Goal: Navigation & Orientation: Find specific page/section

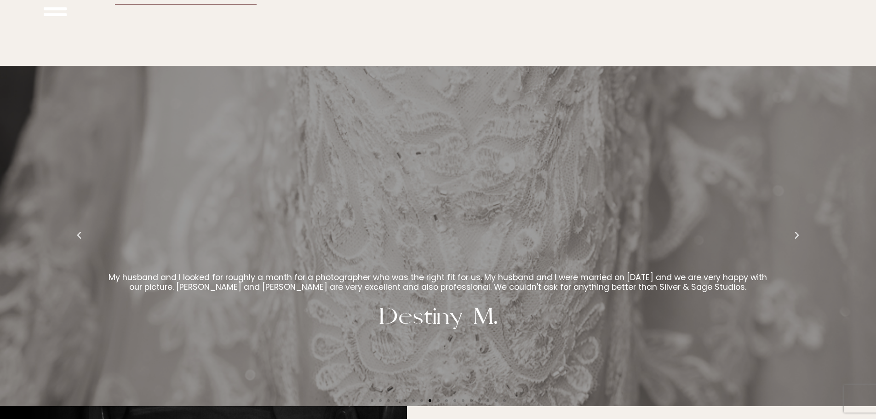
scroll to position [2623, 0]
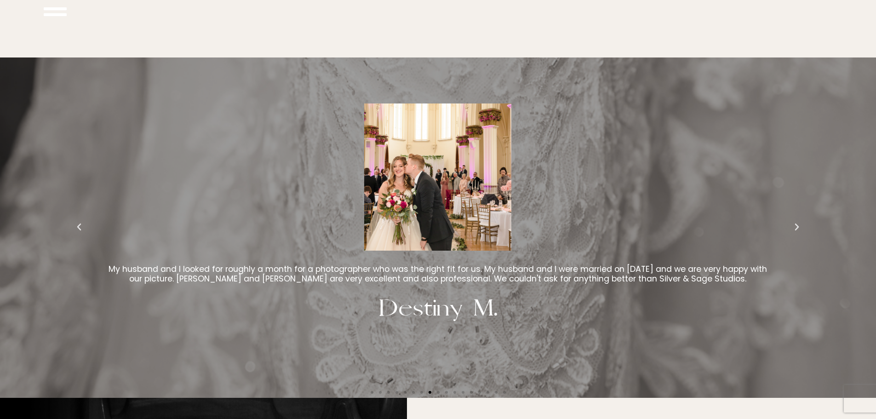
click at [799, 226] on icon "Next slide" at bounding box center [797, 227] width 9 height 9
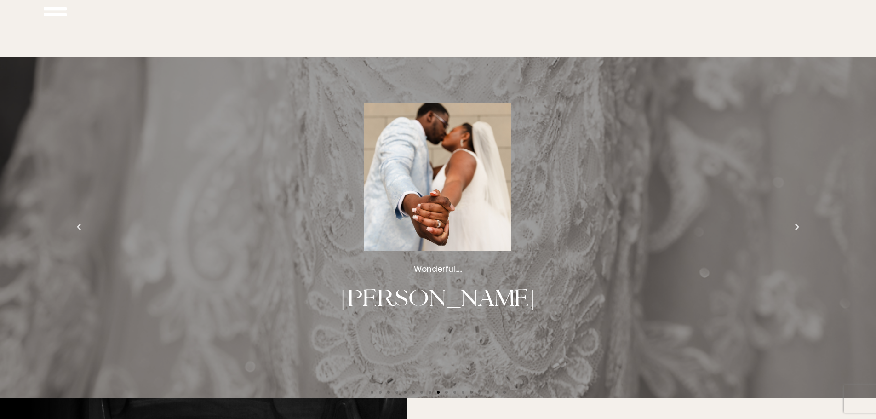
click at [798, 225] on icon "Next slide" at bounding box center [797, 227] width 9 height 9
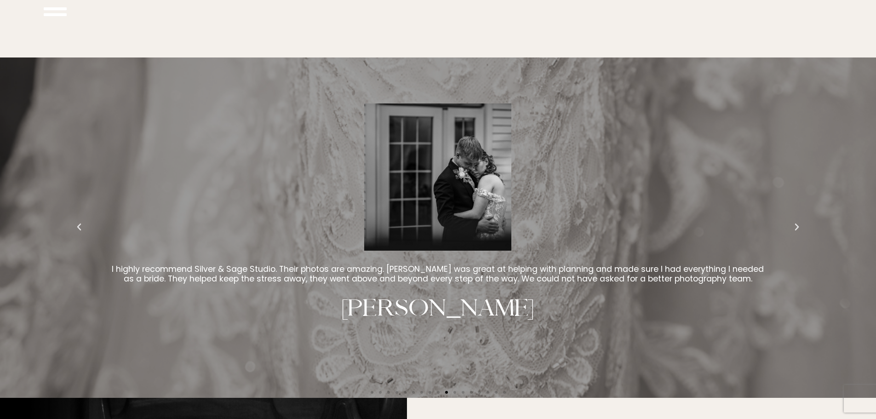
click at [796, 223] on icon "Next slide" at bounding box center [797, 227] width 9 height 9
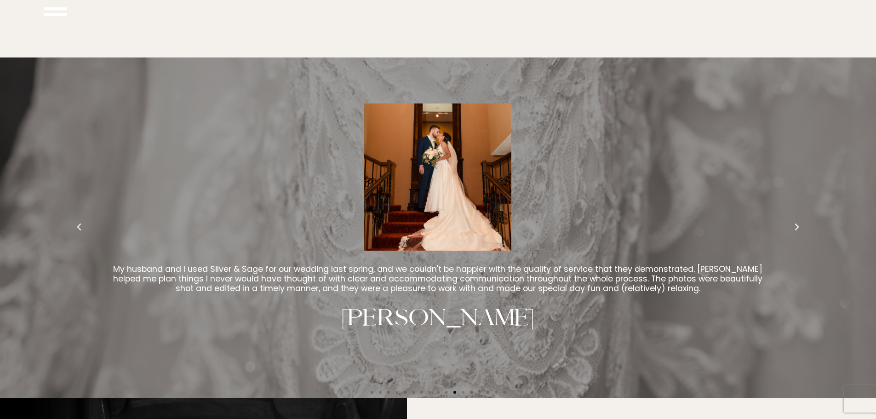
click at [796, 223] on icon "Next slide" at bounding box center [797, 227] width 9 height 9
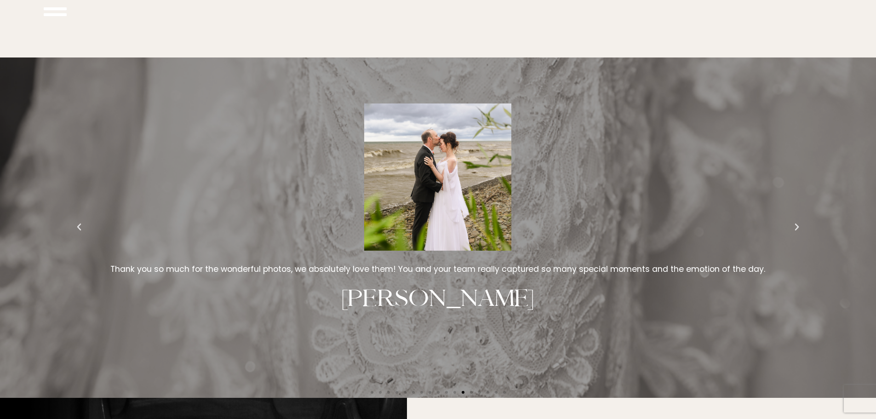
click at [796, 223] on icon "Next slide" at bounding box center [797, 227] width 9 height 9
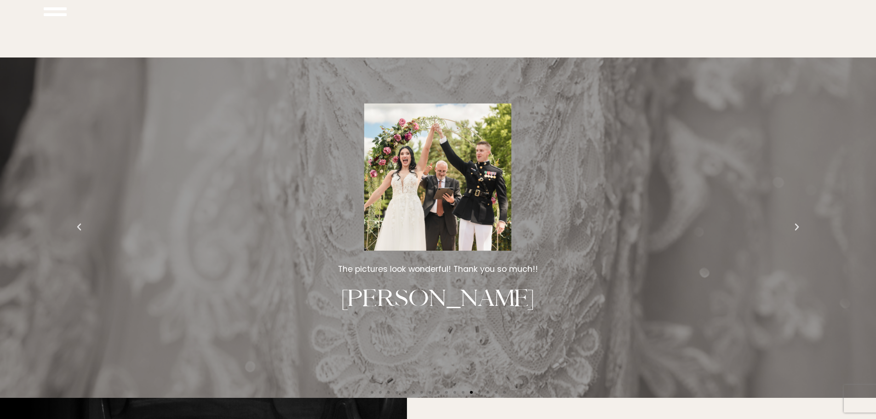
click at [796, 223] on icon "Next slide" at bounding box center [797, 227] width 9 height 9
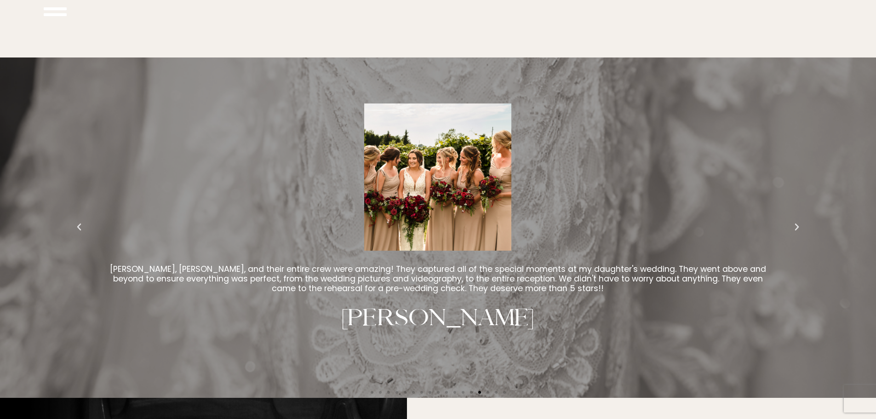
click at [796, 223] on icon "Next slide" at bounding box center [797, 227] width 9 height 9
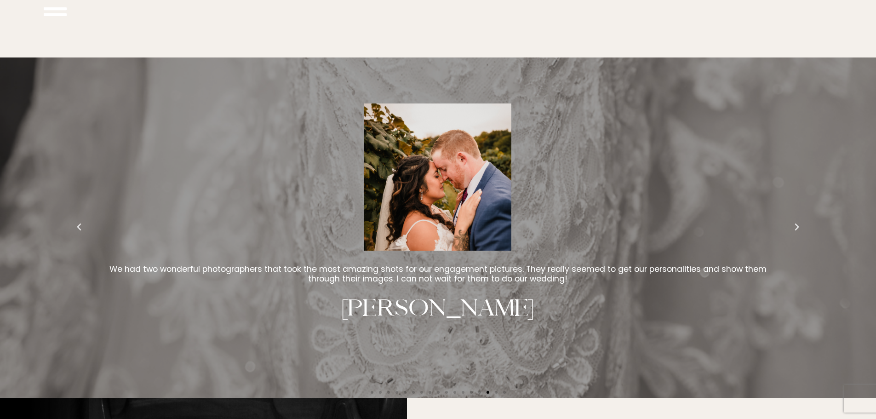
click at [796, 223] on icon "Next slide" at bounding box center [797, 227] width 9 height 9
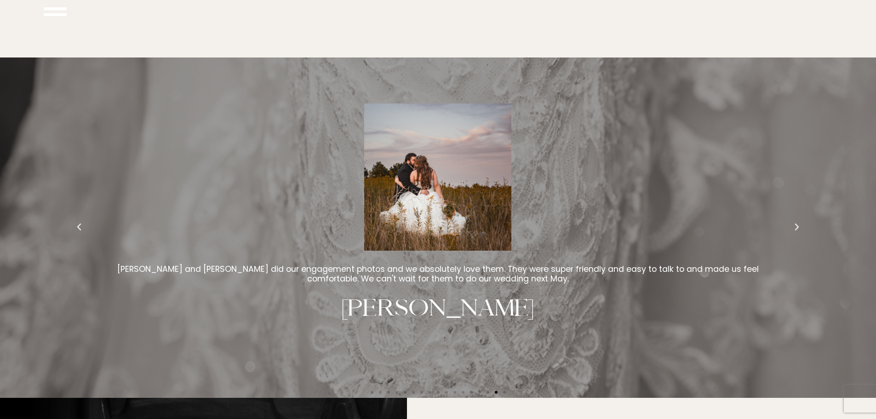
click at [795, 223] on icon "Next slide" at bounding box center [797, 227] width 9 height 9
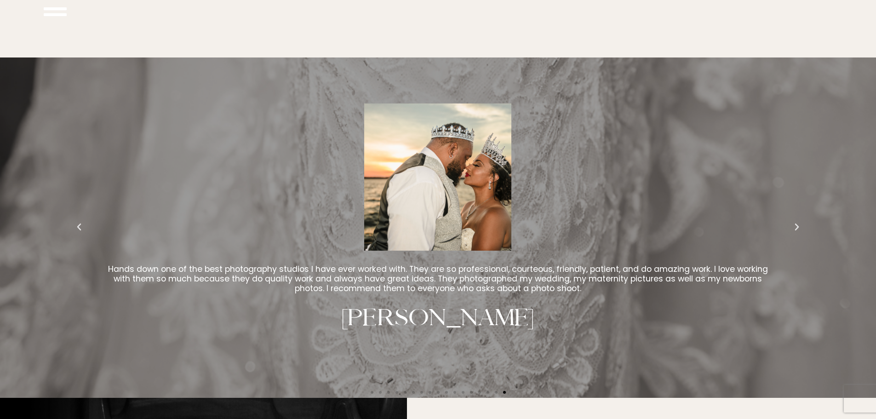
click at [799, 223] on icon "Next slide" at bounding box center [797, 227] width 9 height 9
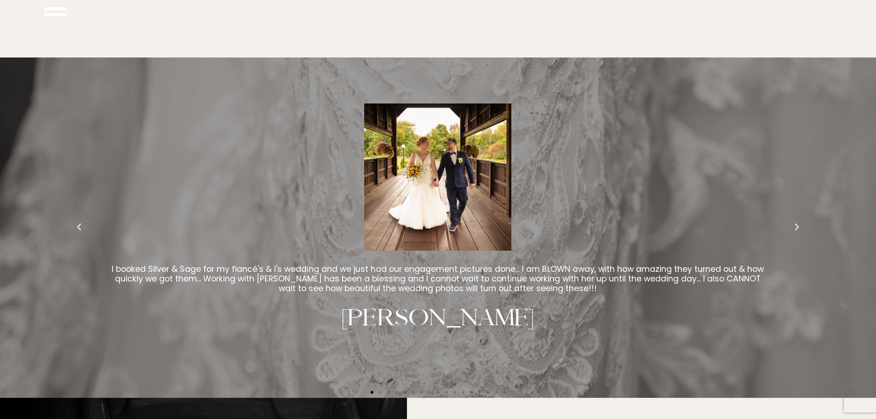
click at [797, 223] on icon "Next slide" at bounding box center [797, 227] width 9 height 9
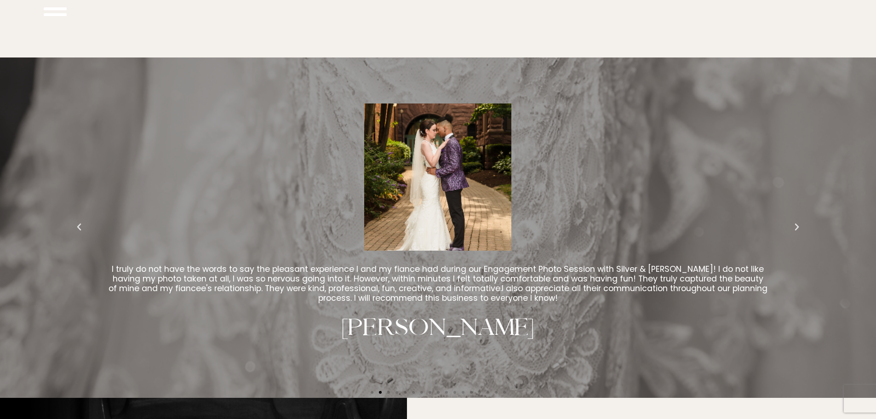
click at [795, 223] on icon "Next slide" at bounding box center [797, 227] width 9 height 9
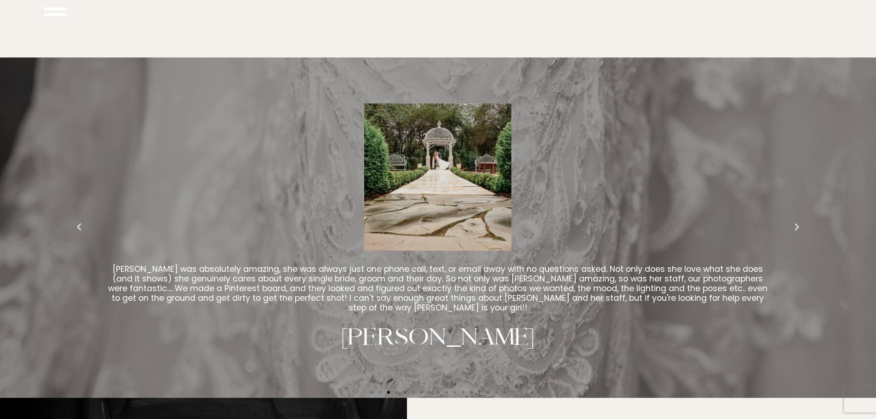
click at [795, 223] on icon "Next slide" at bounding box center [797, 227] width 9 height 9
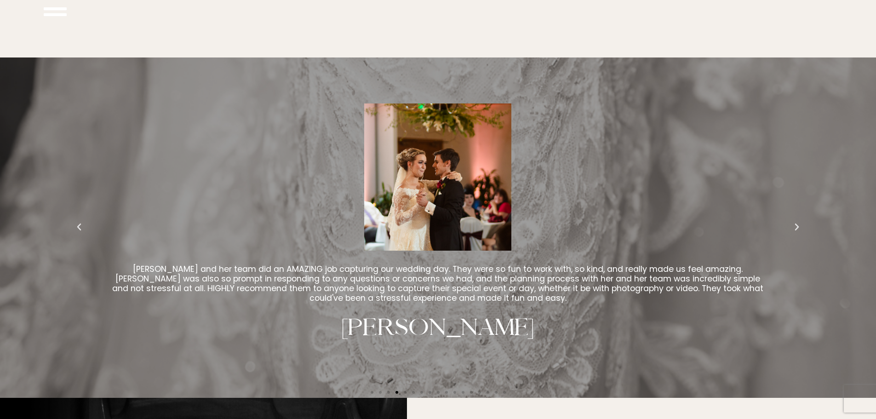
click at [795, 223] on icon "Next slide" at bounding box center [797, 227] width 9 height 9
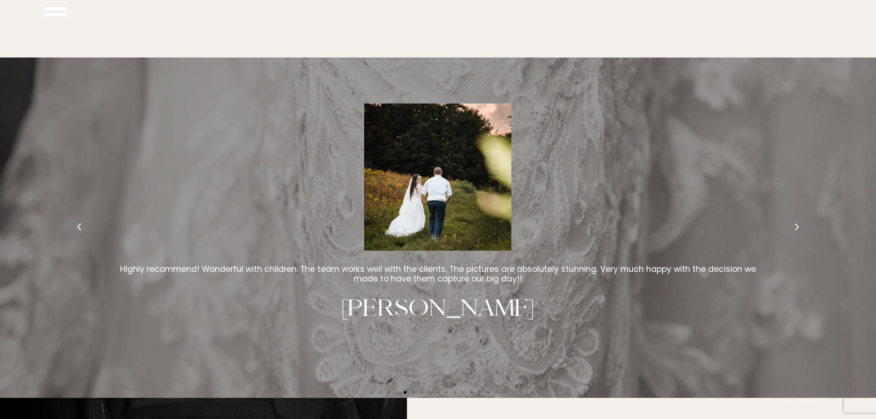
click at [795, 223] on icon "Next slide" at bounding box center [797, 227] width 9 height 9
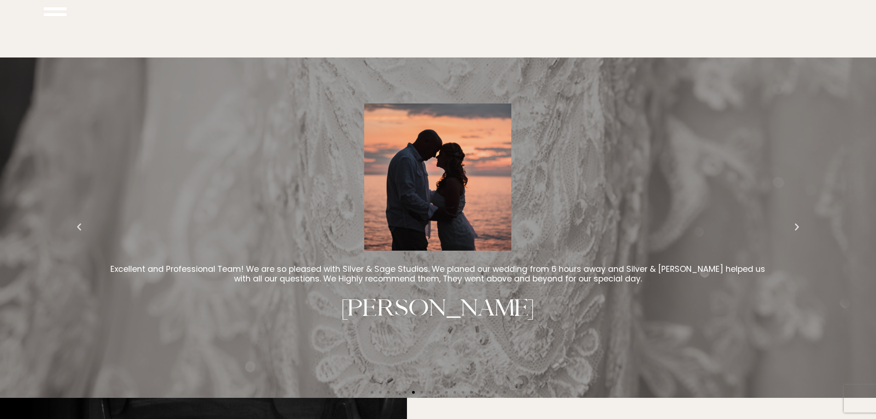
click at [795, 223] on icon "Next slide" at bounding box center [797, 227] width 9 height 9
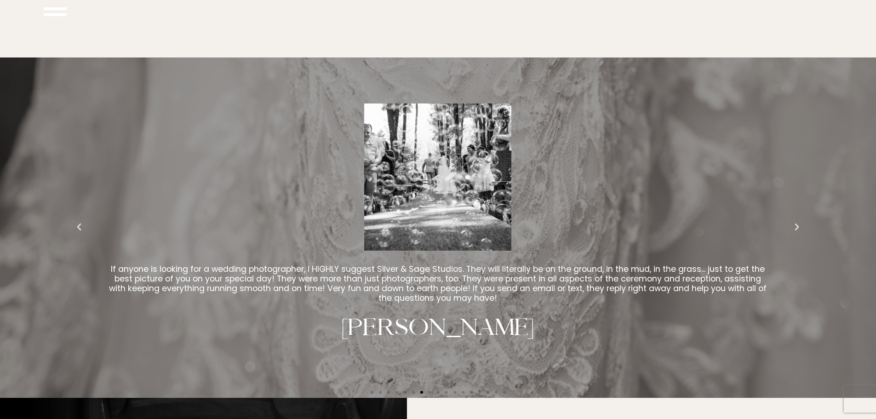
click at [795, 223] on icon "Next slide" at bounding box center [797, 227] width 9 height 9
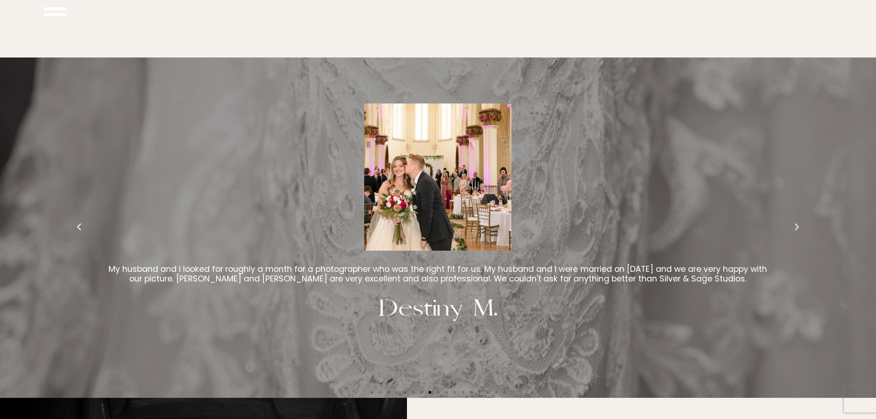
click at [82, 225] on icon "Previous slide" at bounding box center [79, 227] width 9 height 9
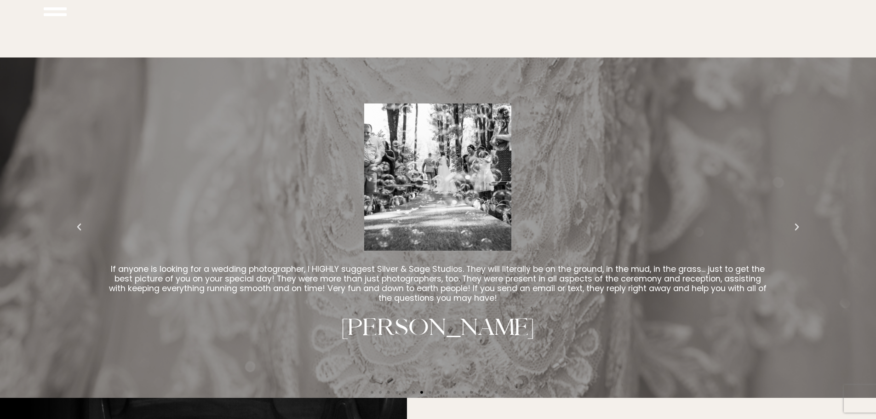
click at [798, 223] on icon "Next slide" at bounding box center [797, 227] width 9 height 9
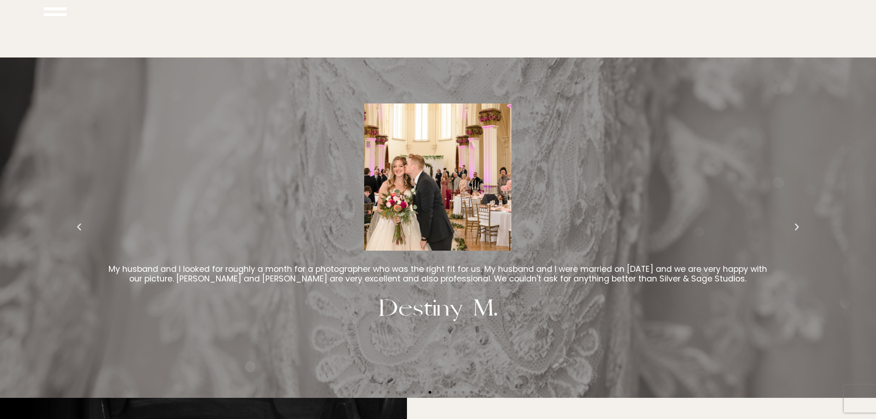
click at [796, 223] on icon "Next slide" at bounding box center [797, 227] width 9 height 9
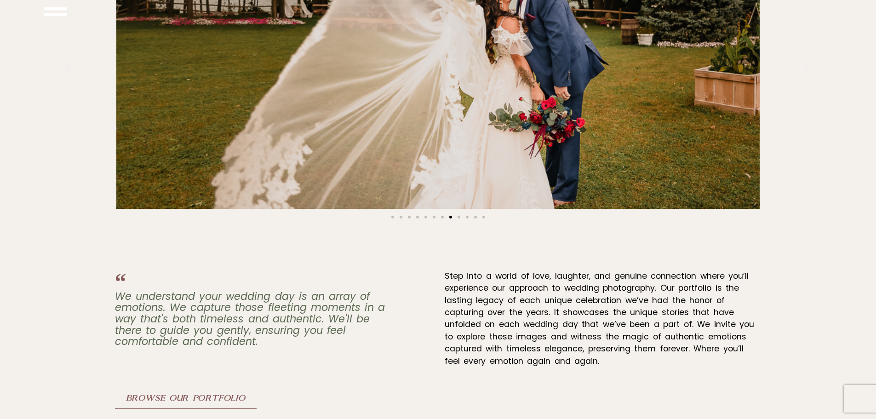
scroll to position [2116, 0]
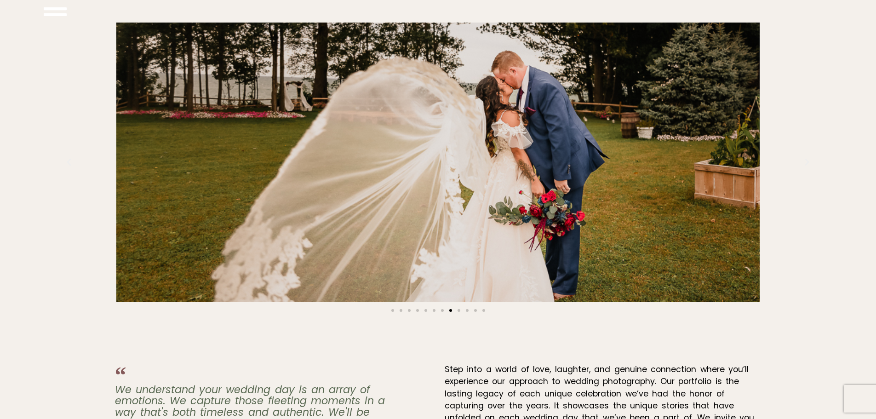
click at [460, 308] on div "Slides" at bounding box center [438, 309] width 757 height 9
click at [476, 310] on span "Go to slide 11" at bounding box center [475, 310] width 3 height 3
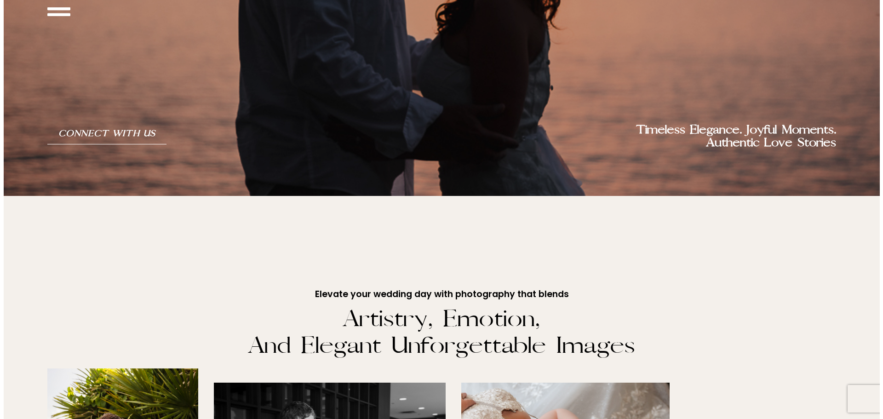
scroll to position [0, 0]
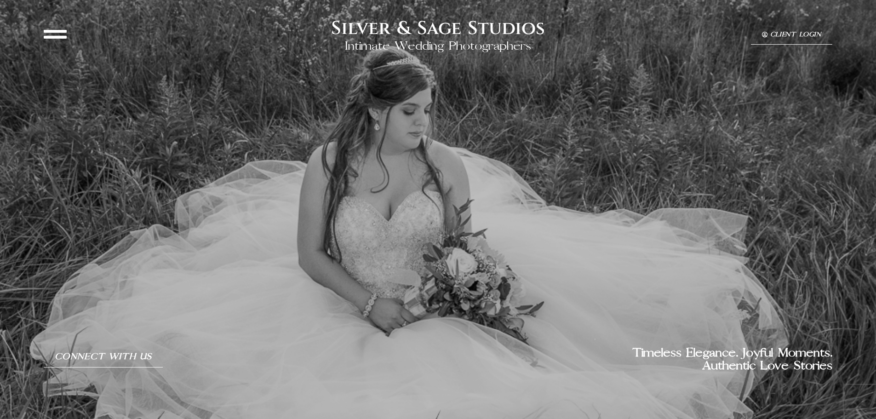
click at [57, 31] on icon at bounding box center [55, 34] width 23 height 23
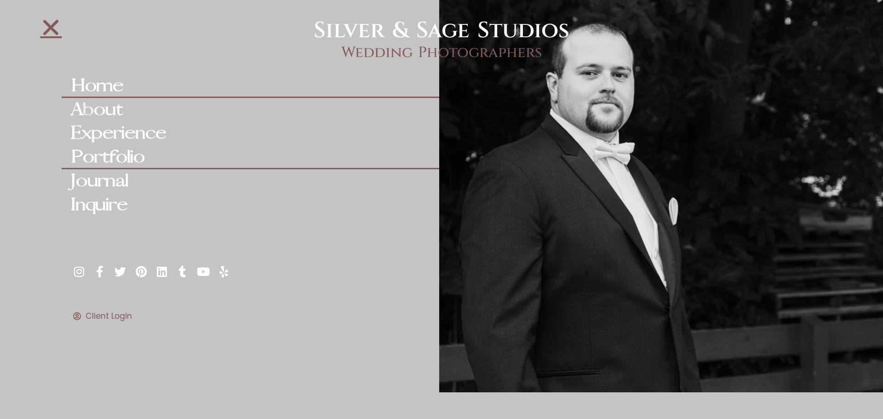
click at [115, 160] on link "Portfolio" at bounding box center [250, 157] width 377 height 24
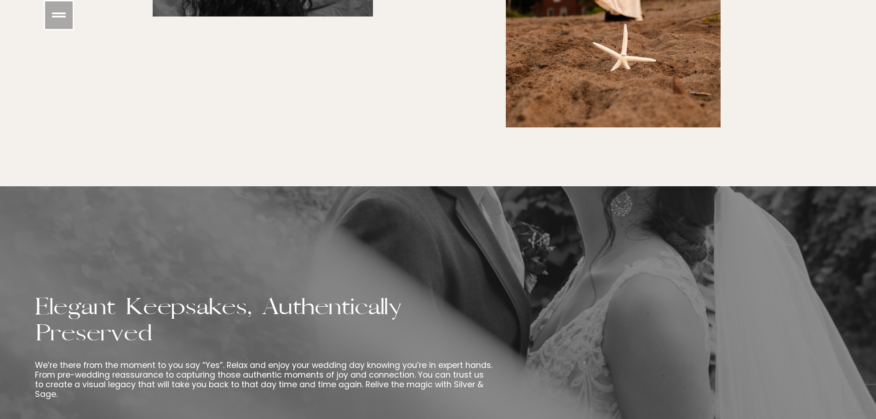
scroll to position [1472, 0]
